Goal: Information Seeking & Learning: Learn about a topic

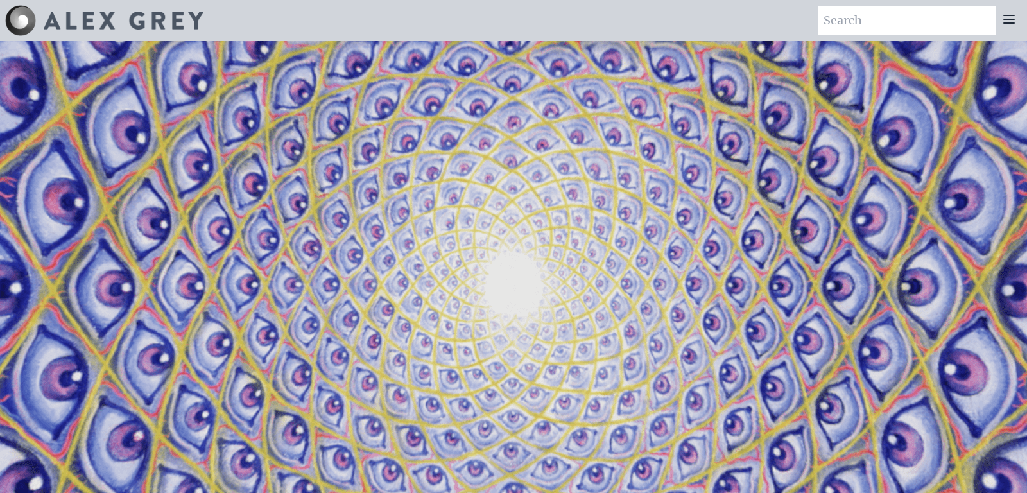
click at [1008, 27] on icon at bounding box center [1008, 19] width 15 height 15
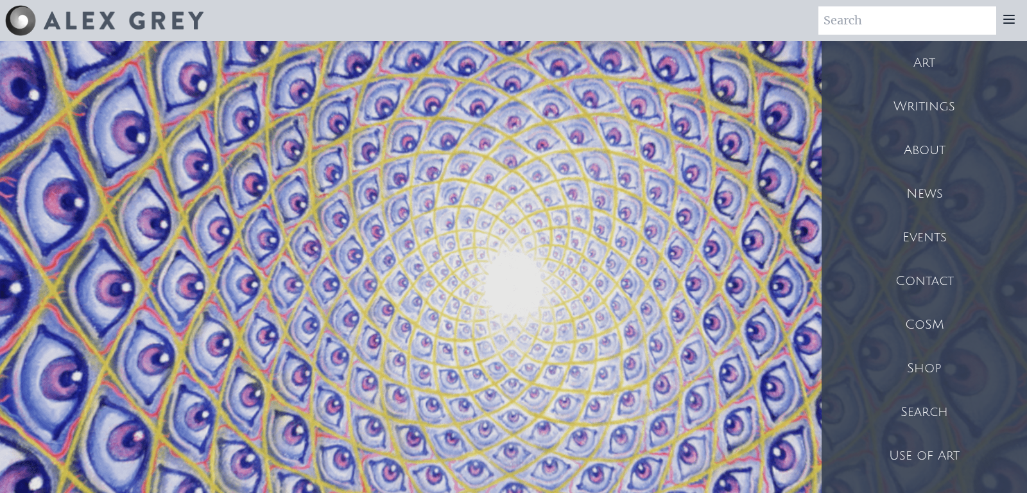
click at [928, 84] on div "Art" at bounding box center [924, 63] width 205 height 44
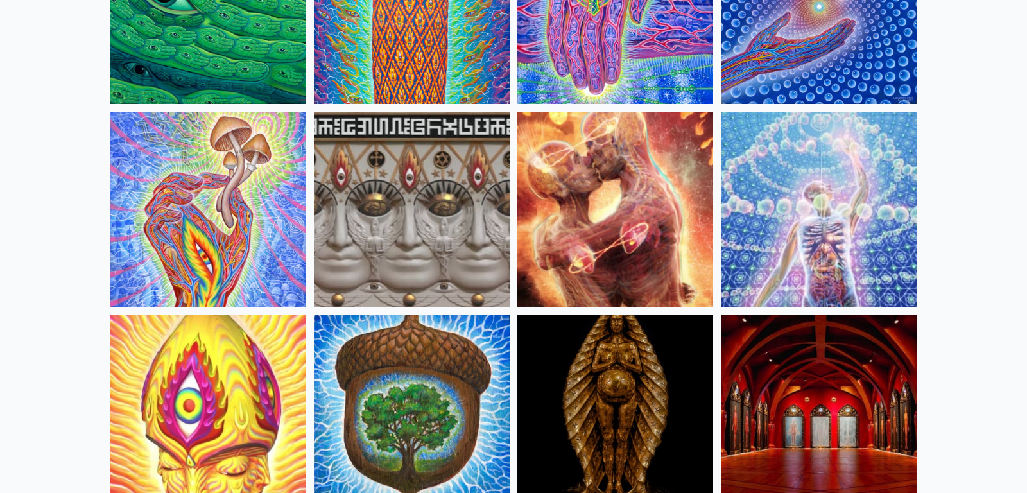
scroll to position [321, 0]
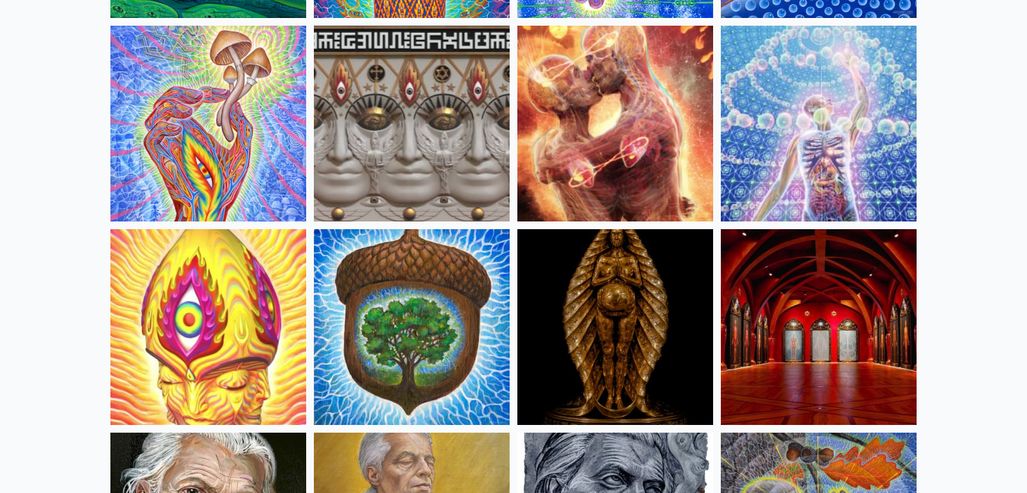
click at [917, 221] on img at bounding box center [819, 124] width 196 height 196
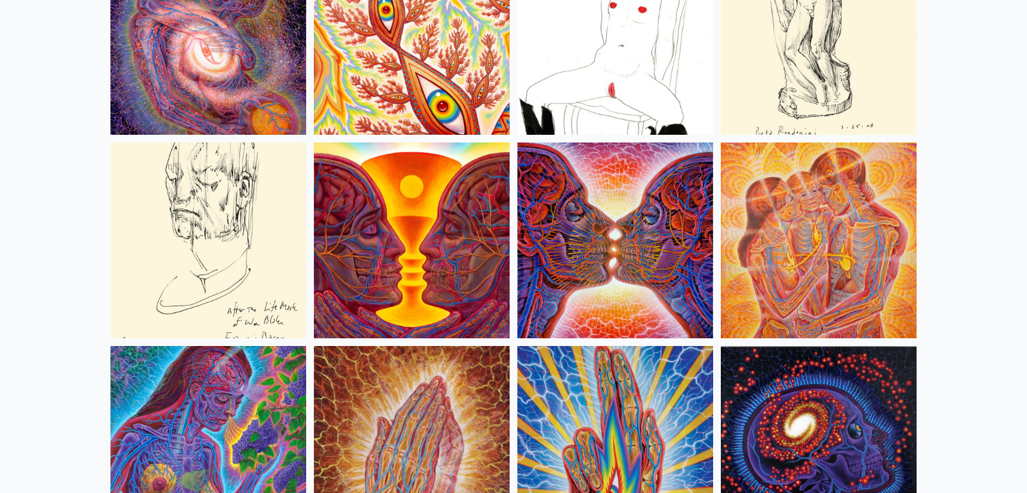
scroll to position [4333, 0]
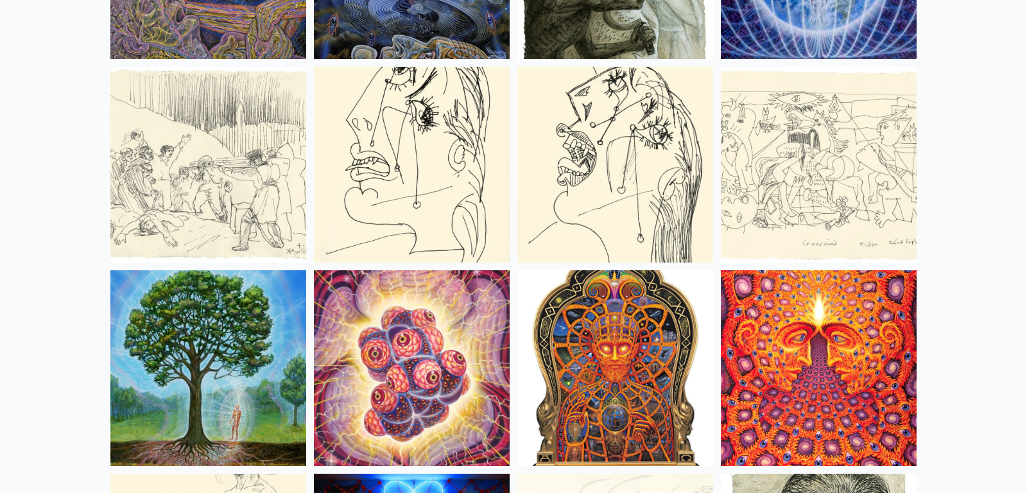
scroll to position [8505, 0]
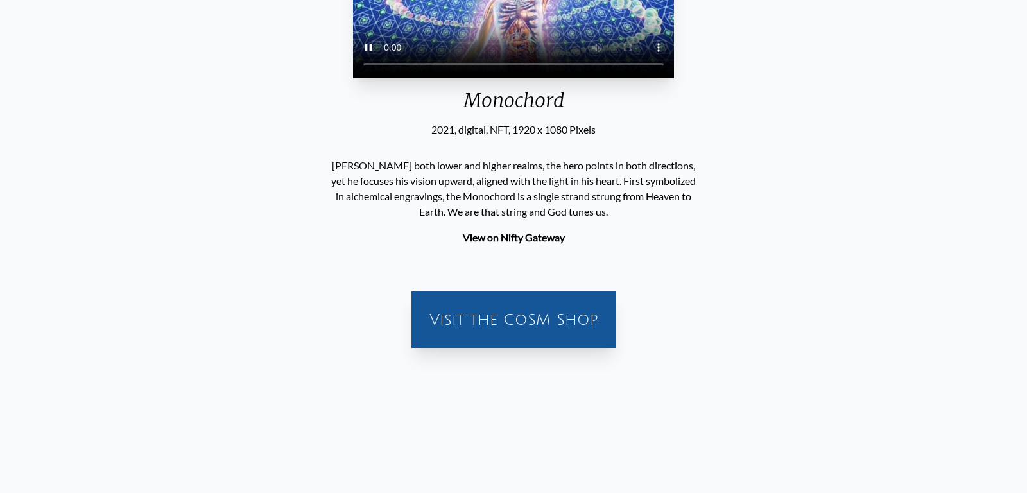
scroll to position [160, 0]
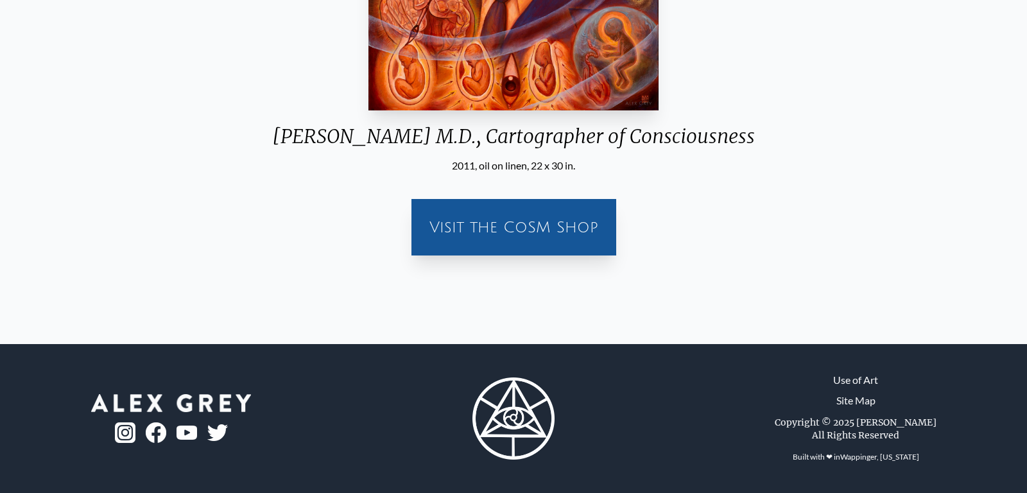
scroll to position [501, 0]
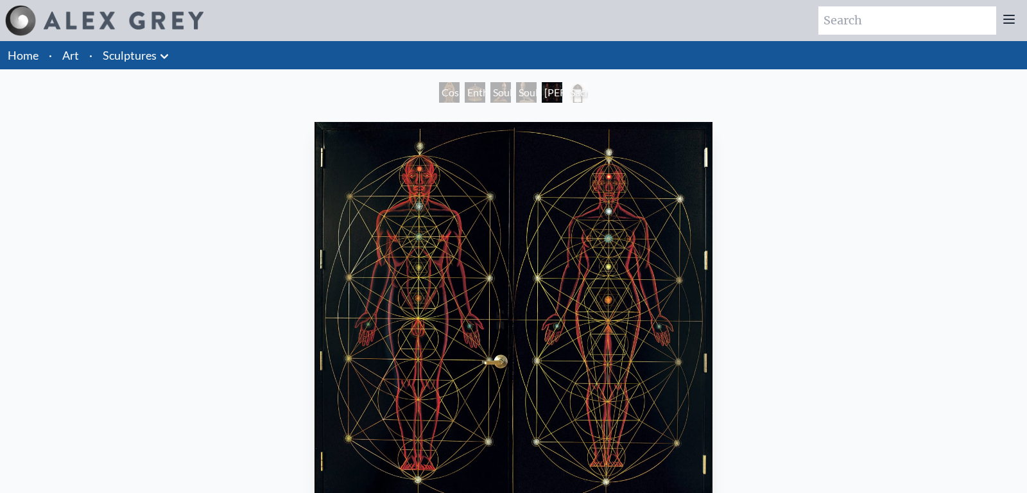
click at [832, 19] on input "search" at bounding box center [907, 20] width 178 height 28
type input "journey"
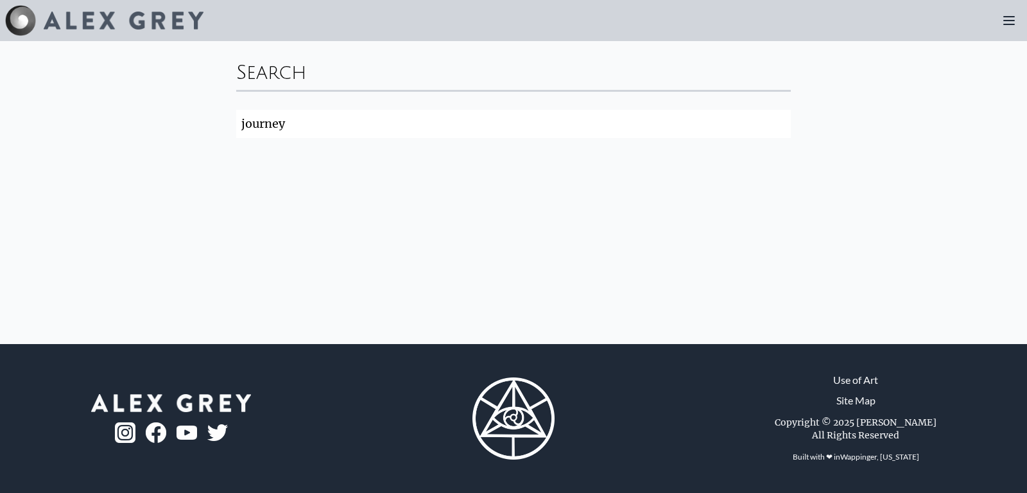
click at [236, 138] on input "journey" at bounding box center [513, 124] width 555 height 28
click button "Search" at bounding box center [0, 0] width 0 height 0
drag, startPoint x: 1015, startPoint y: 36, endPoint x: 1007, endPoint y: 26, distance: 12.8
click at [1015, 33] on div at bounding box center [1009, 21] width 26 height 26
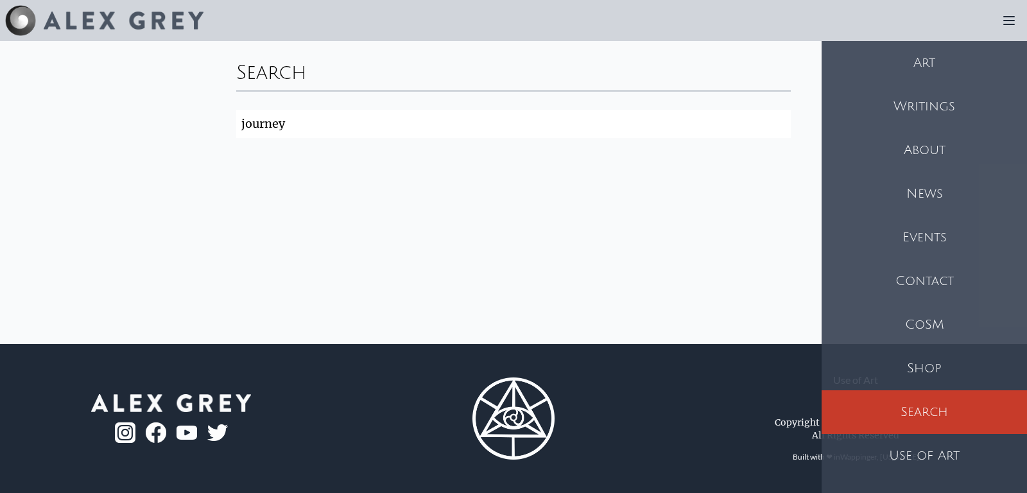
click at [1006, 22] on icon at bounding box center [1009, 21] width 10 height 8
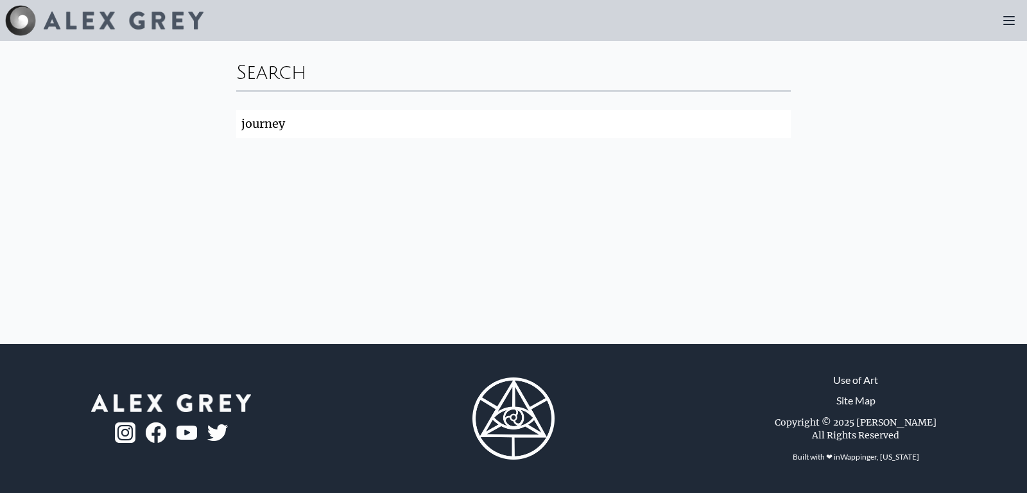
click at [1001, 24] on icon at bounding box center [1008, 20] width 15 height 15
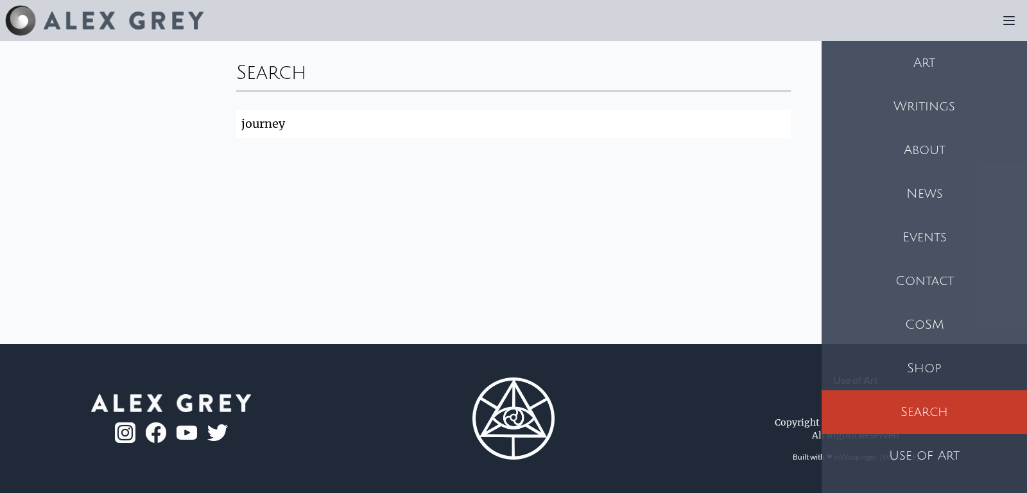
click at [932, 85] on div "Art" at bounding box center [924, 63] width 205 height 44
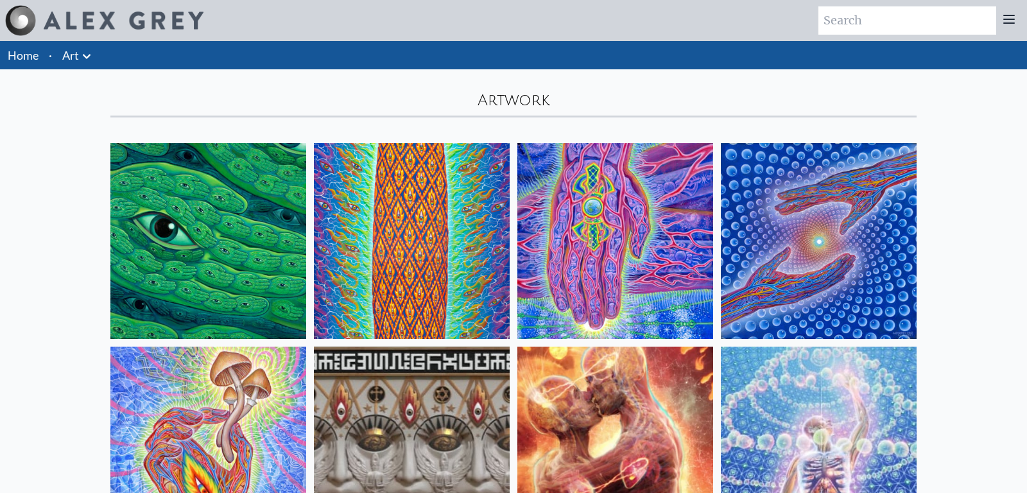
click at [94, 64] on icon at bounding box center [86, 56] width 15 height 15
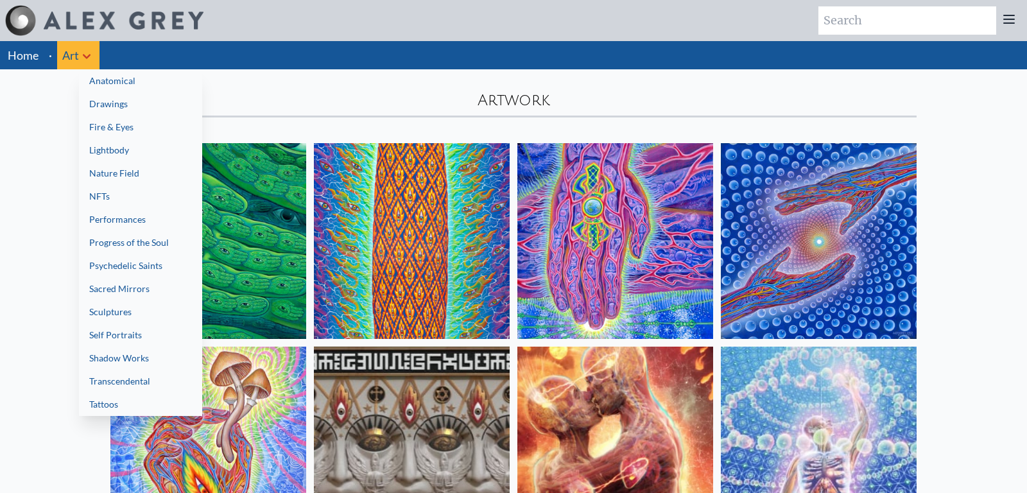
click at [202, 254] on link "Progress of the Soul" at bounding box center [140, 242] width 123 height 23
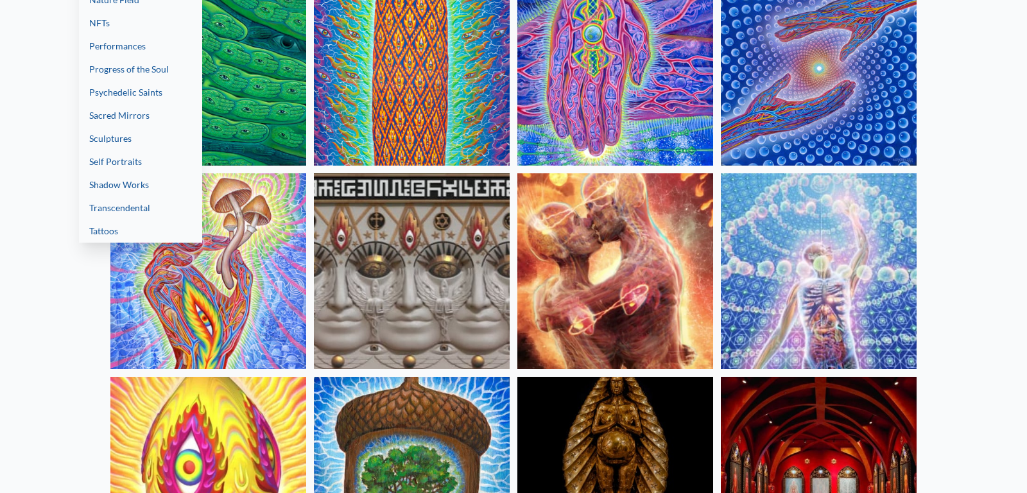
scroll to position [160, 0]
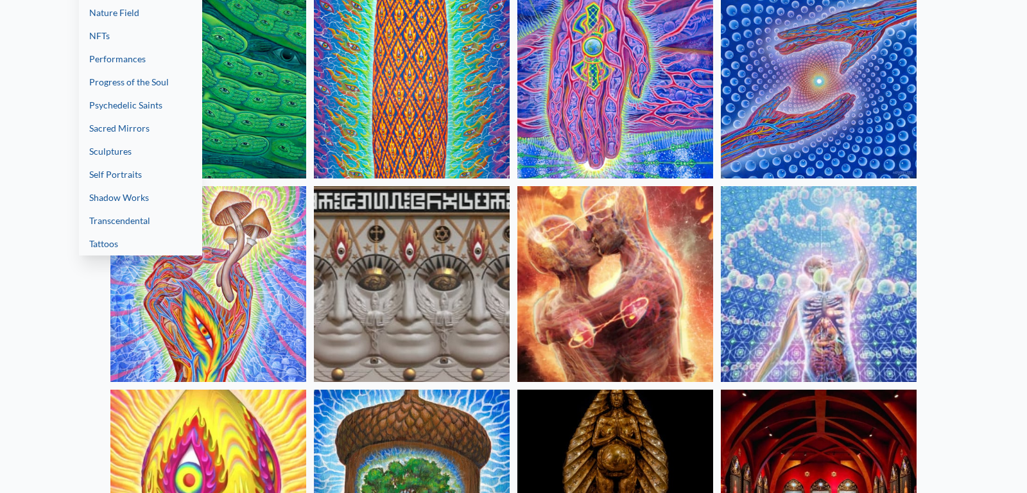
click at [460, 3] on div at bounding box center [513, 246] width 1027 height 493
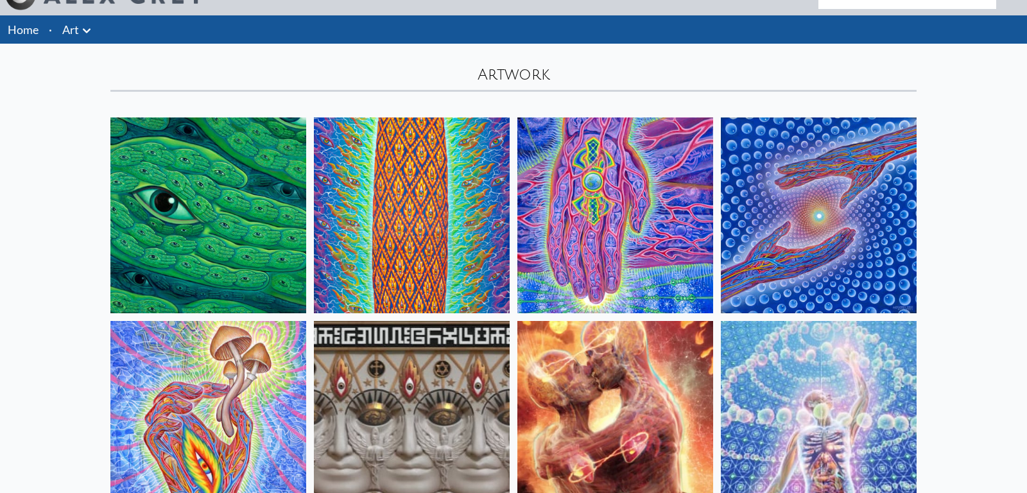
scroll to position [0, 0]
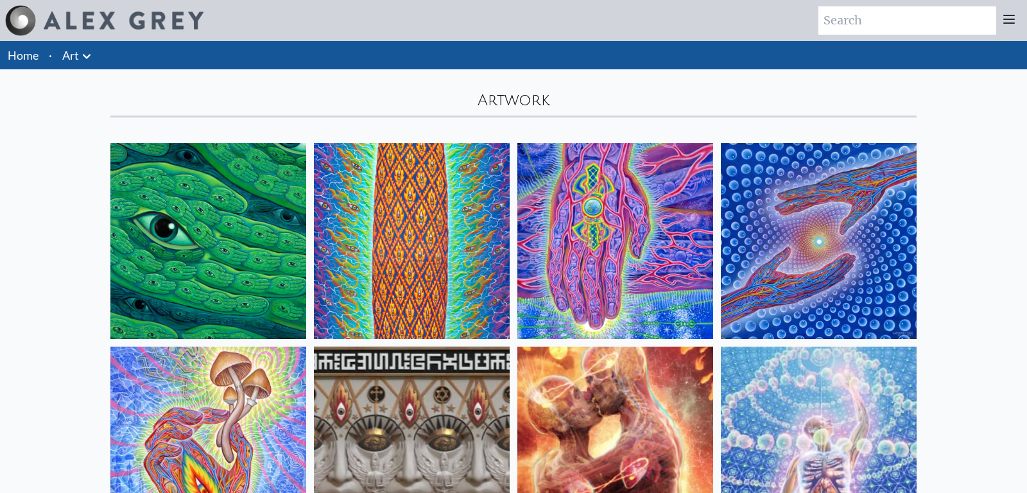
click at [872, 30] on input "search" at bounding box center [907, 20] width 178 height 28
type input "journey"
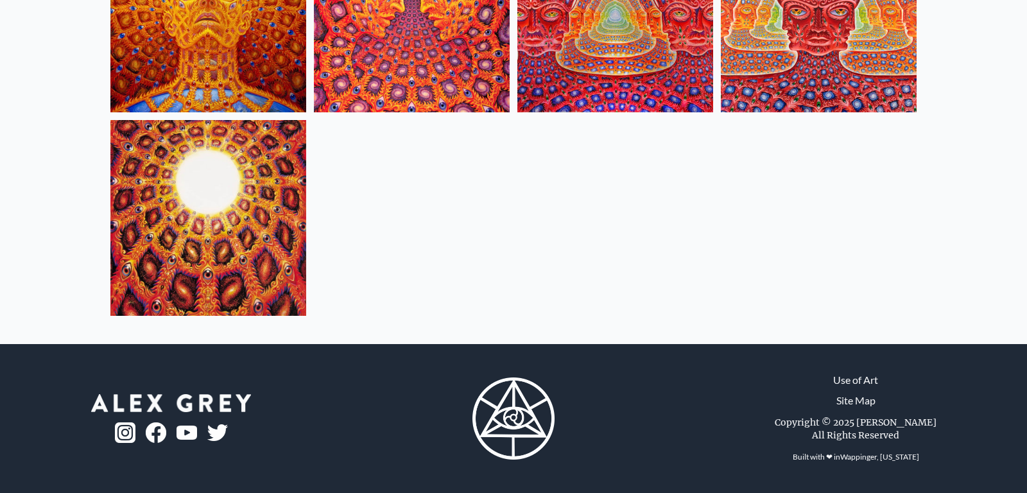
scroll to position [8576, 0]
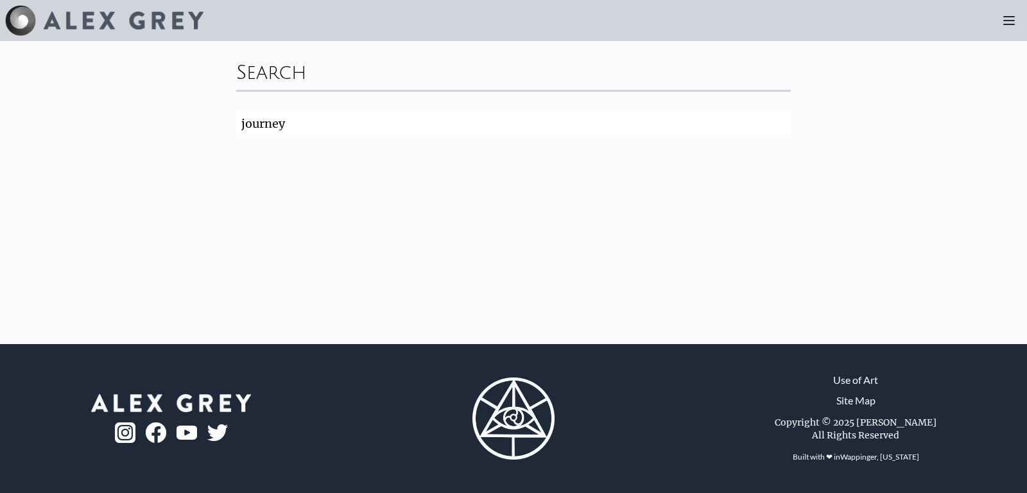
click at [1001, 28] on icon at bounding box center [1008, 20] width 15 height 15
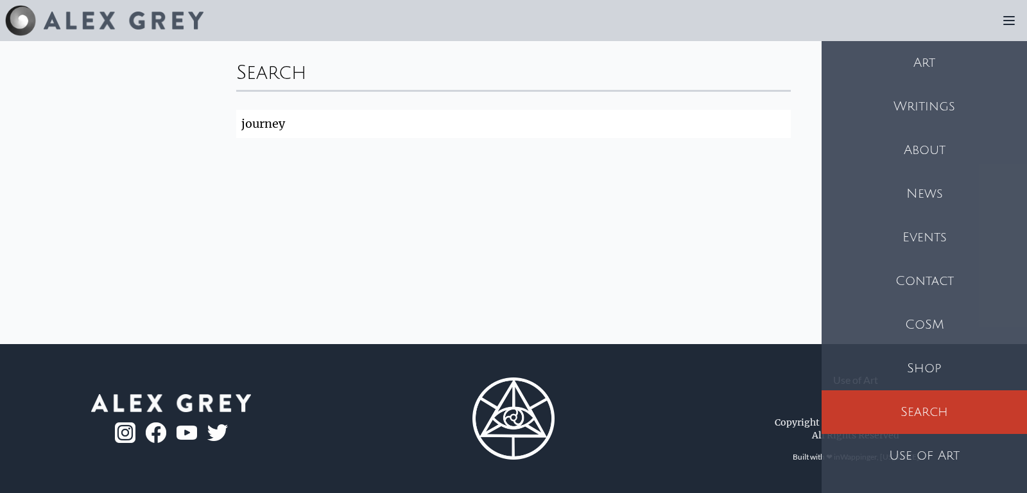
click at [965, 85] on div "Art" at bounding box center [924, 63] width 205 height 44
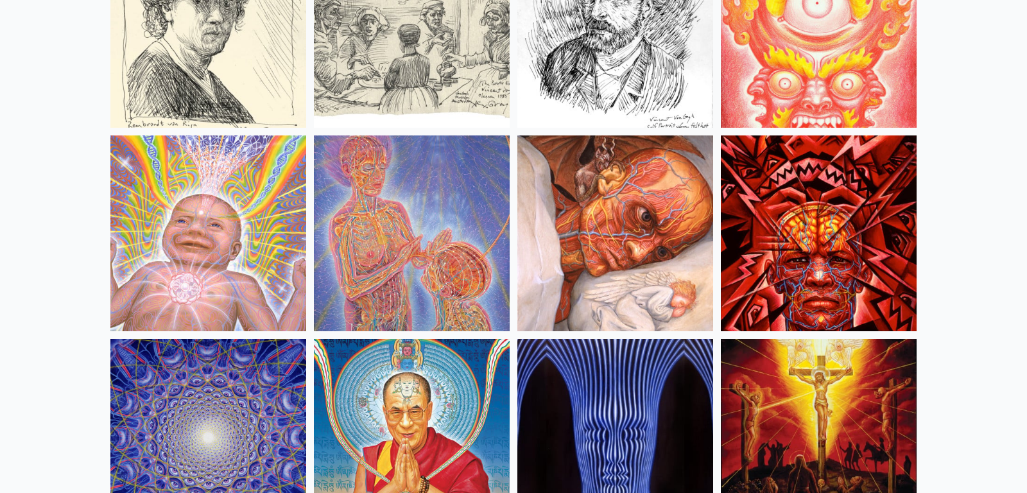
scroll to position [11073, 0]
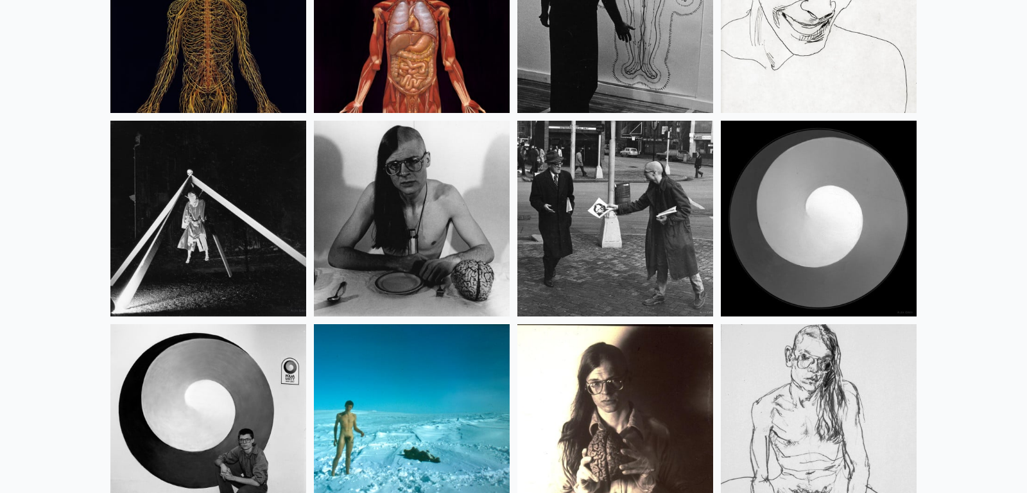
scroll to position [16368, 0]
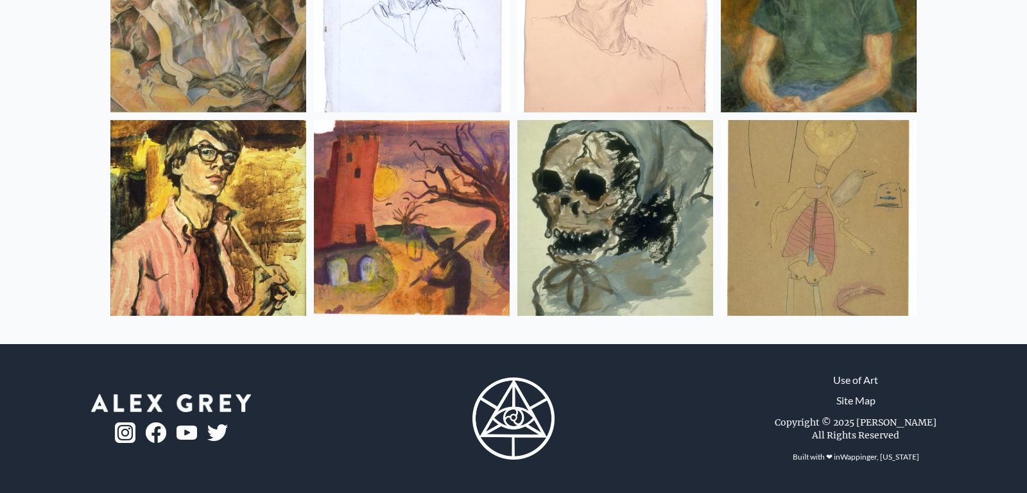
scroll to position [18615, 0]
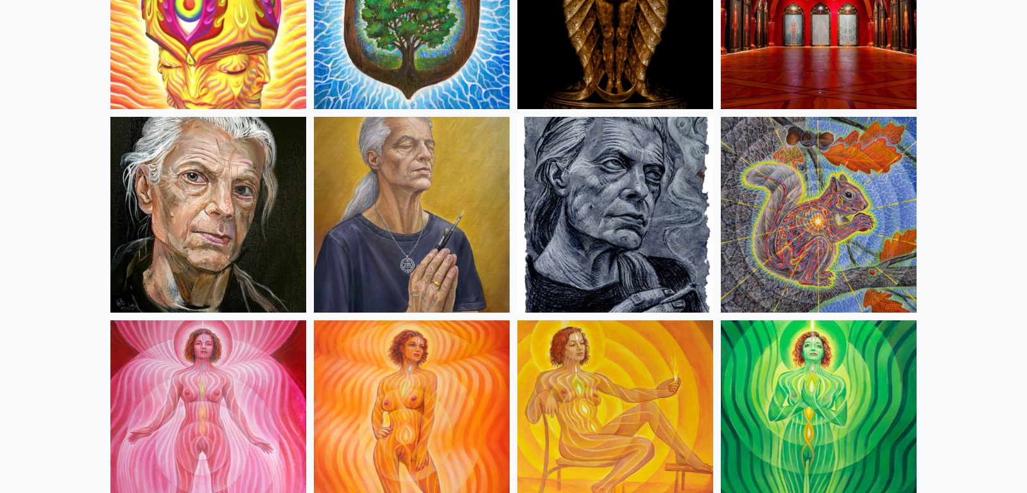
scroll to position [0, 0]
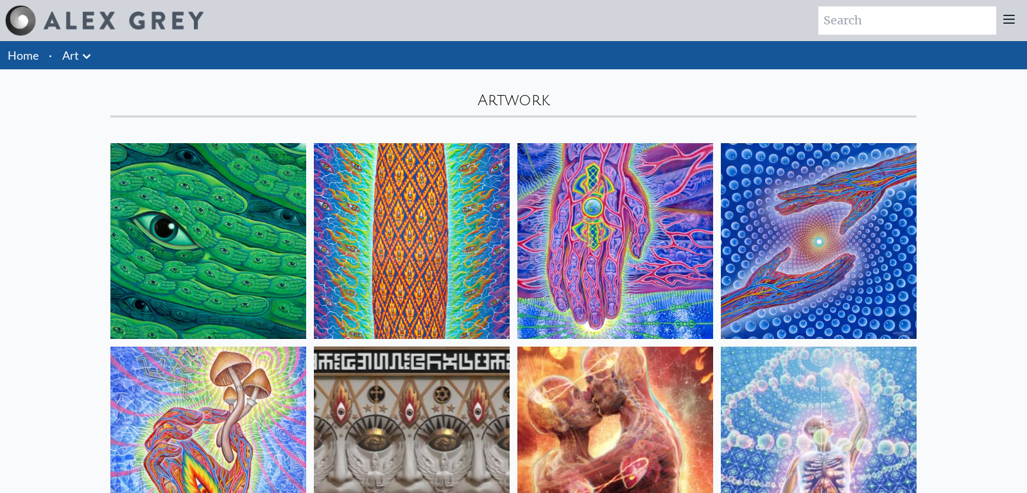
click at [94, 64] on icon at bounding box center [86, 56] width 15 height 15
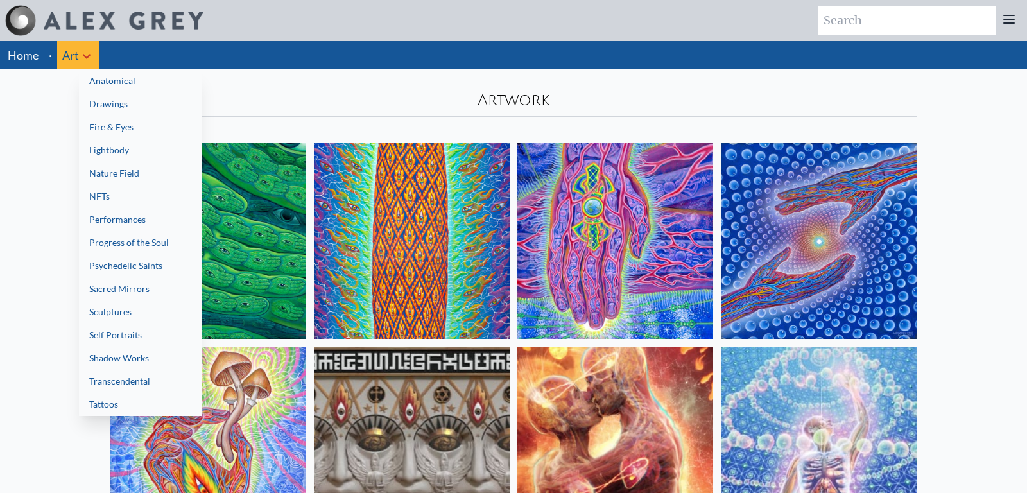
click at [191, 208] on link "NFTs" at bounding box center [140, 196] width 123 height 23
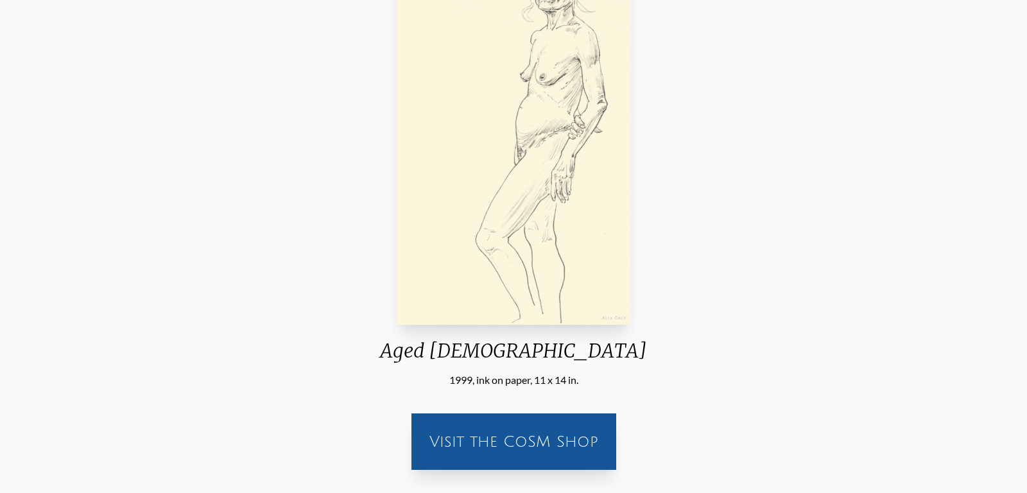
scroll to position [87, 0]
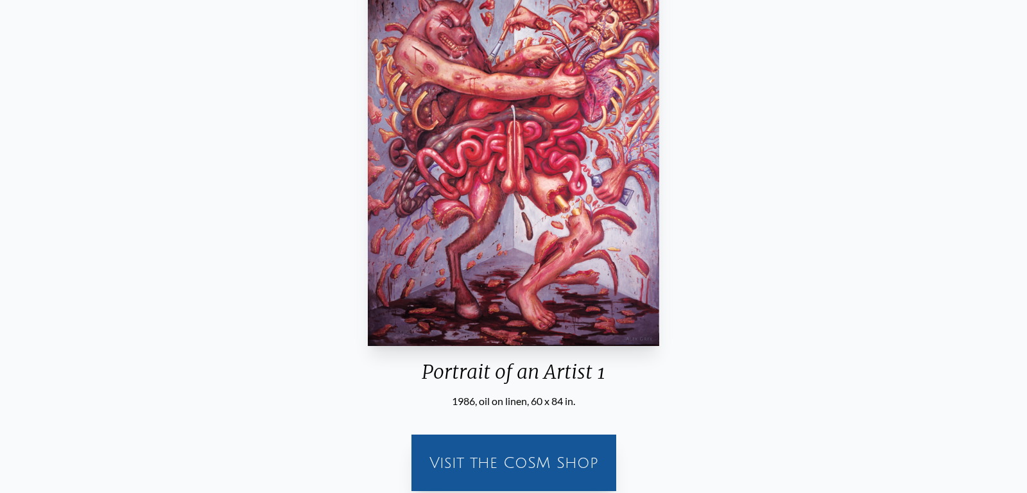
scroll to position [160, 0]
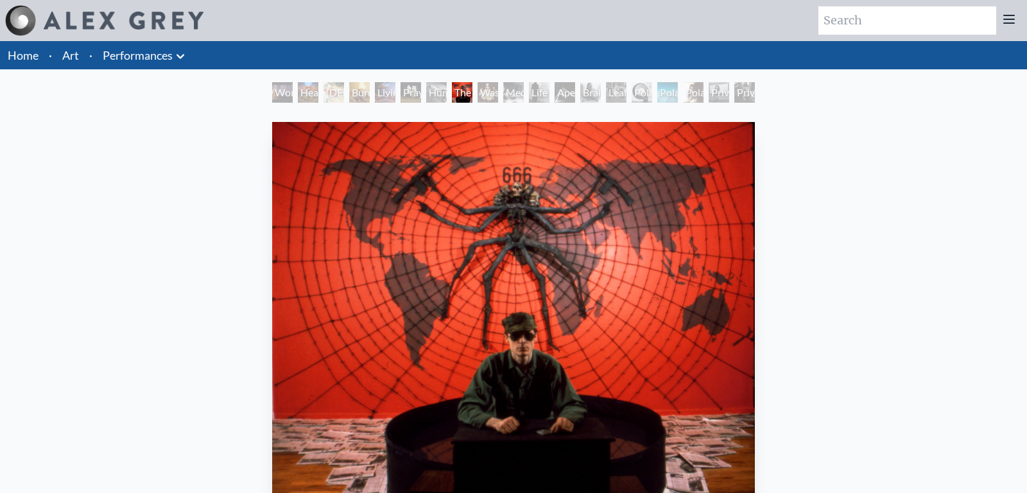
scroll to position [160, 0]
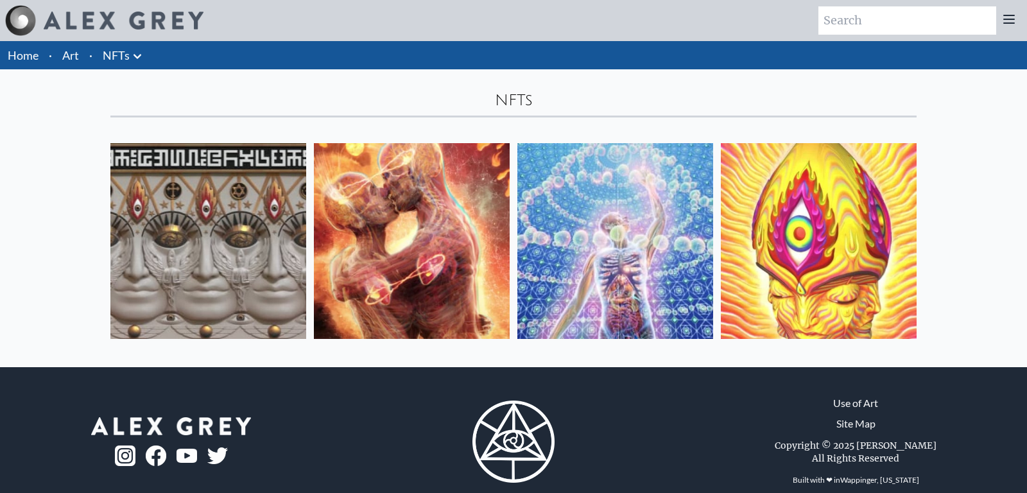
click at [145, 64] on icon at bounding box center [137, 56] width 15 height 15
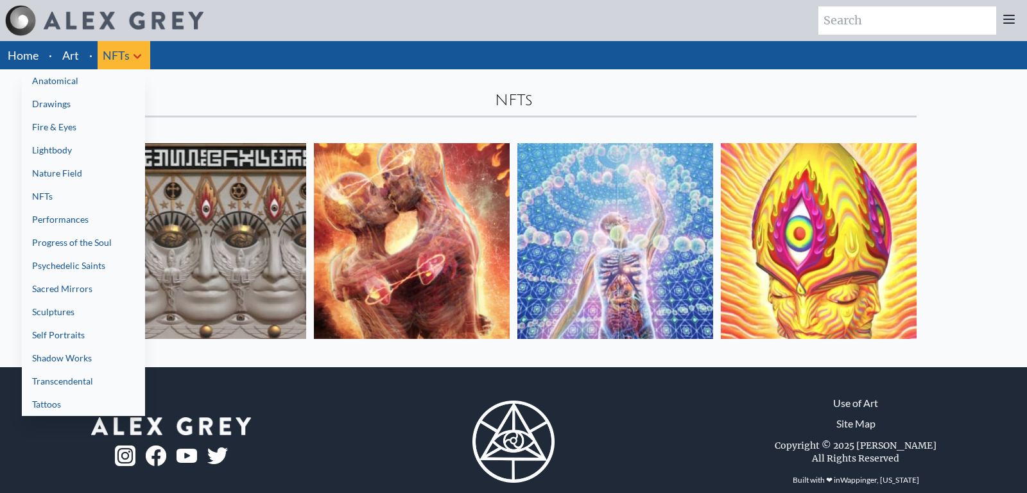
click at [89, 254] on link "Progress of the Soul" at bounding box center [83, 242] width 123 height 23
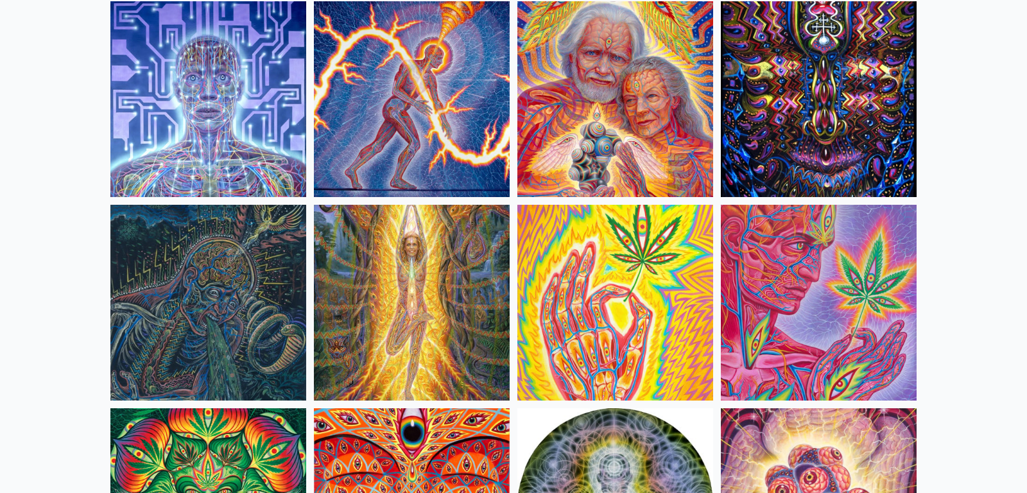
scroll to position [3922, 0]
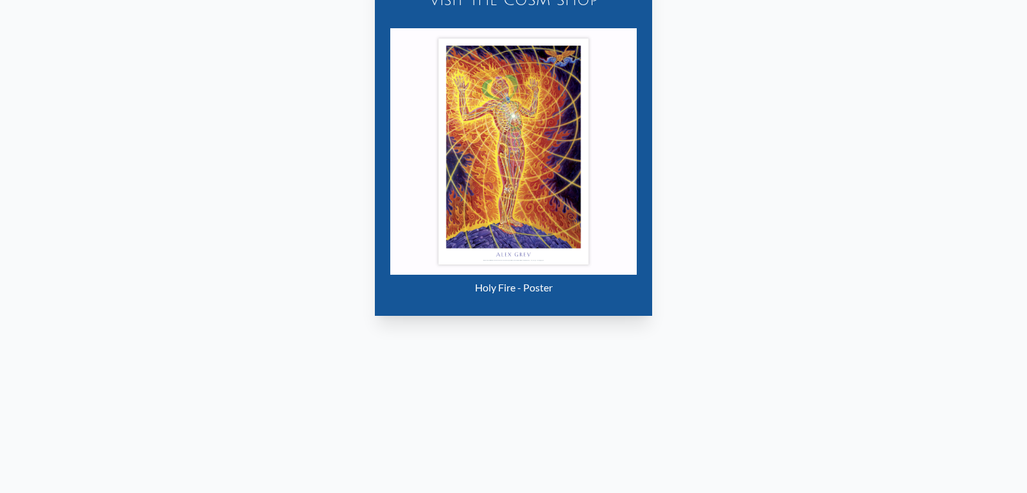
scroll to position [1188, 0]
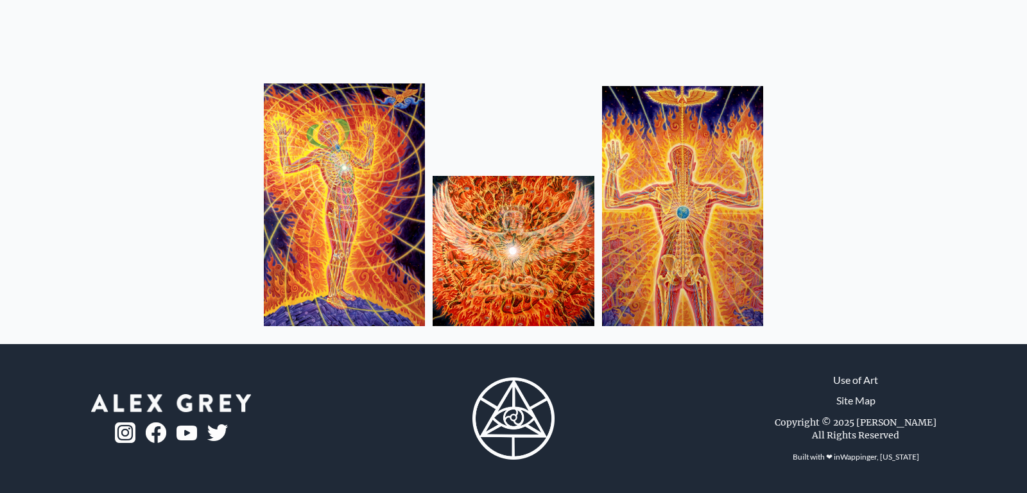
scroll to position [321, 0]
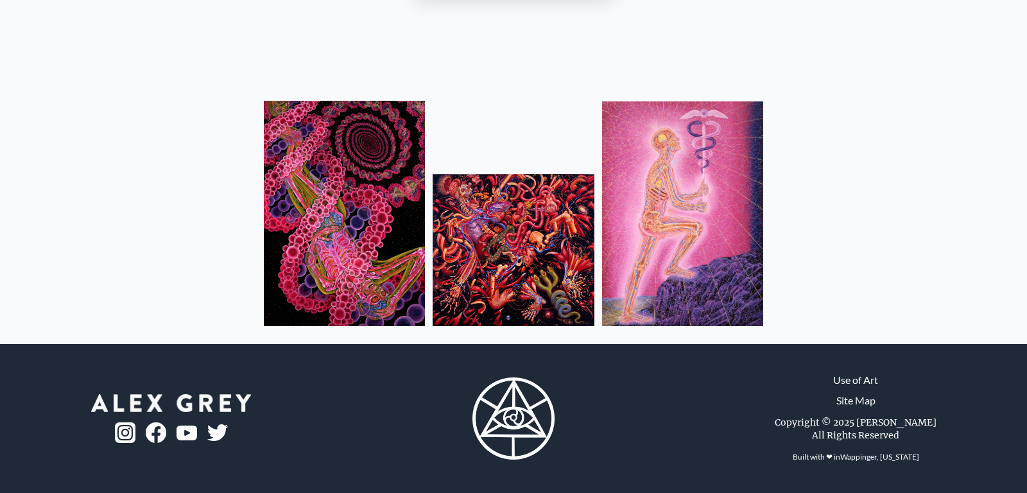
scroll to position [963, 0]
click at [281, 165] on img at bounding box center [344, 213] width 161 height 225
